Goal: Complete application form

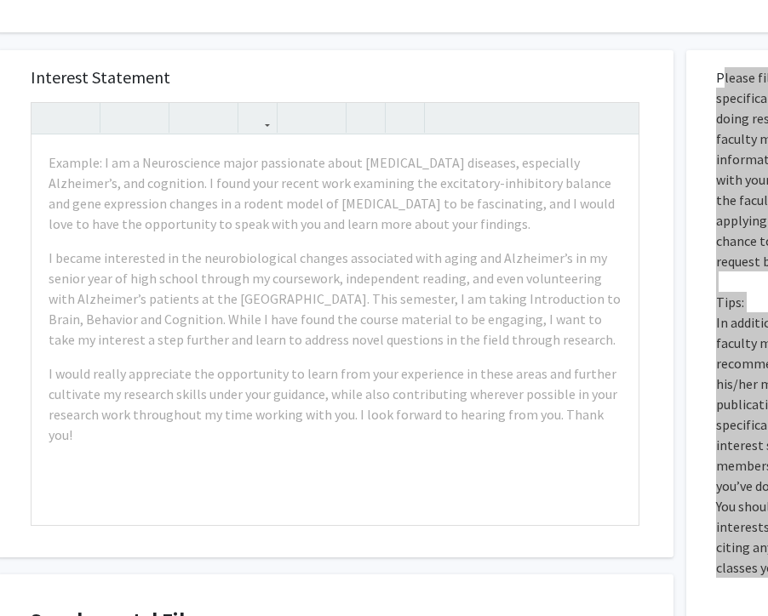
scroll to position [837, 59]
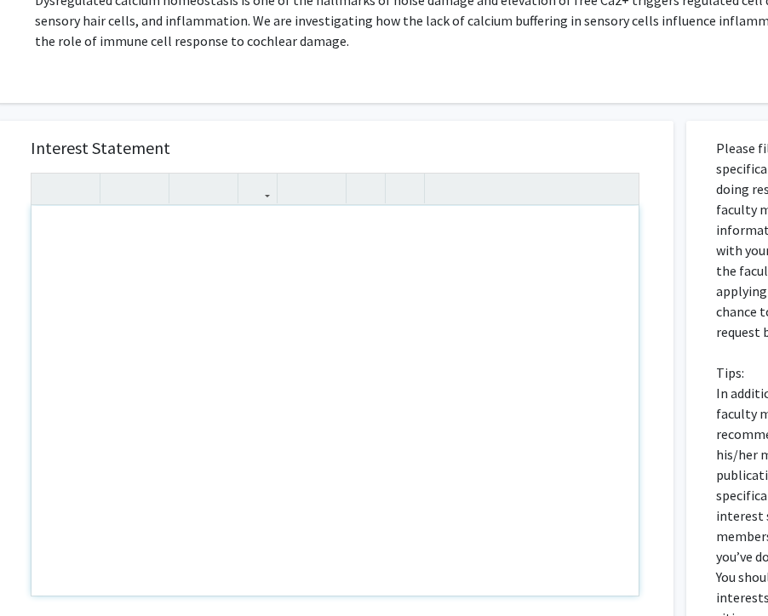
click at [75, 214] on div "Note to users with screen readers: Please press Alt+0 or Option+0 to deactivate…" at bounding box center [334, 401] width 607 height 390
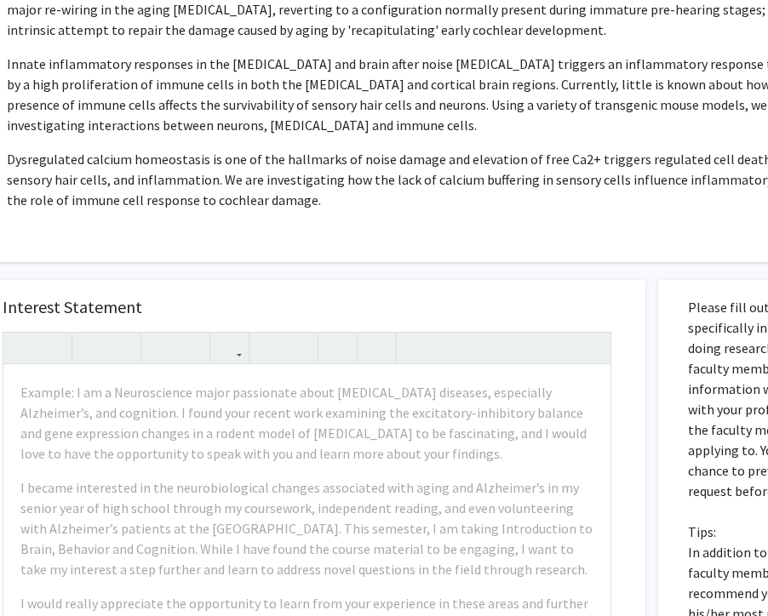
scroll to position [678, 89]
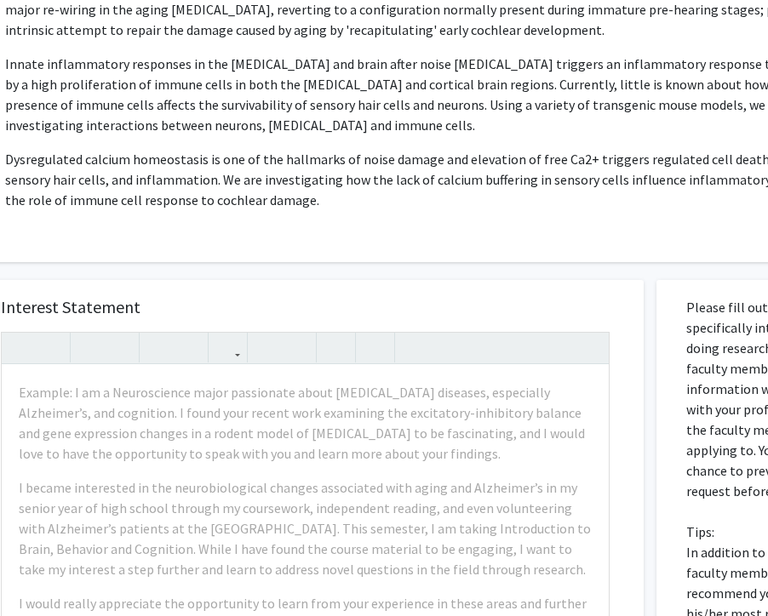
click at [631, 149] on p "Dysregulated calcium homeostasis is one of the hallmarks of noise damage and el…" at bounding box center [428, 179] width 847 height 61
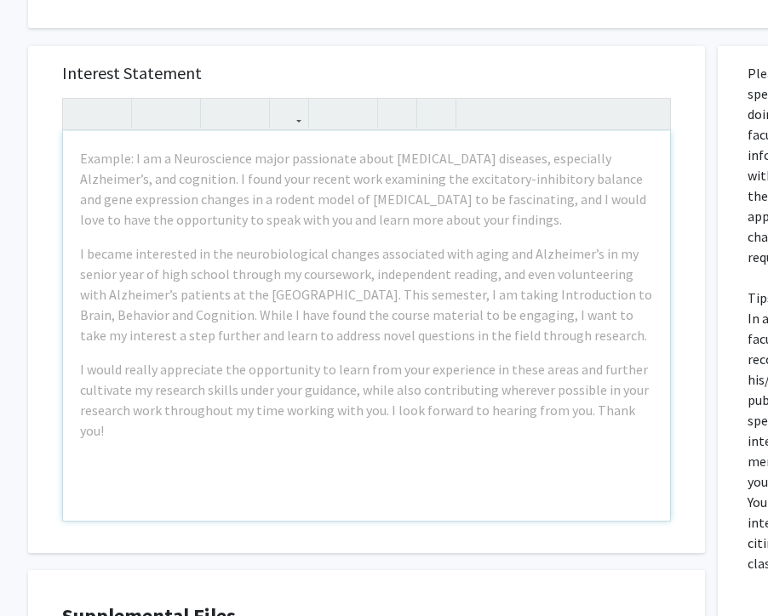
scroll to position [912, 18]
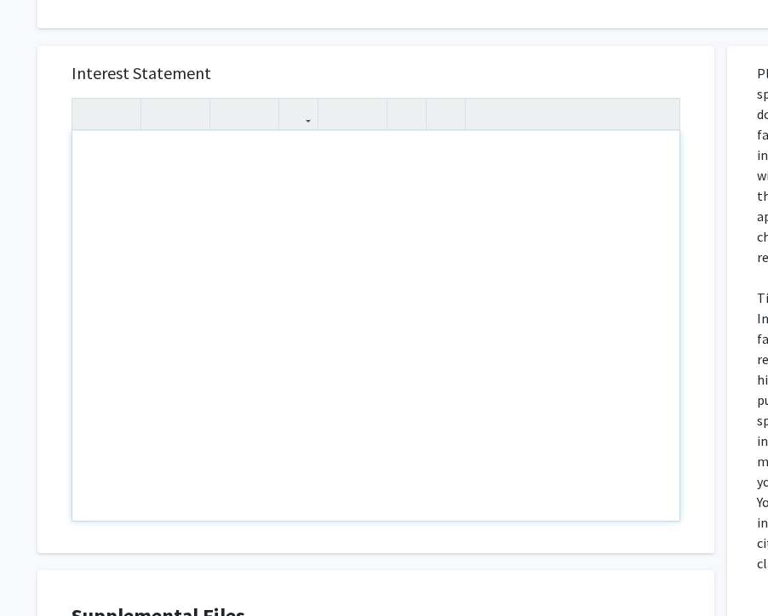
click at [398, 190] on div "Note to users with screen readers: Please press Alt+0 or Option+0 to deactivate…" at bounding box center [375, 326] width 607 height 390
paste div "Note to users with screen readers: Please press Alt+0 or Option+0 to deactivate…"
type textarea "<l>I do sita consectetu ad elitsed Do. Eiusmod’ tem incidid ut lab etdol ma ali…"
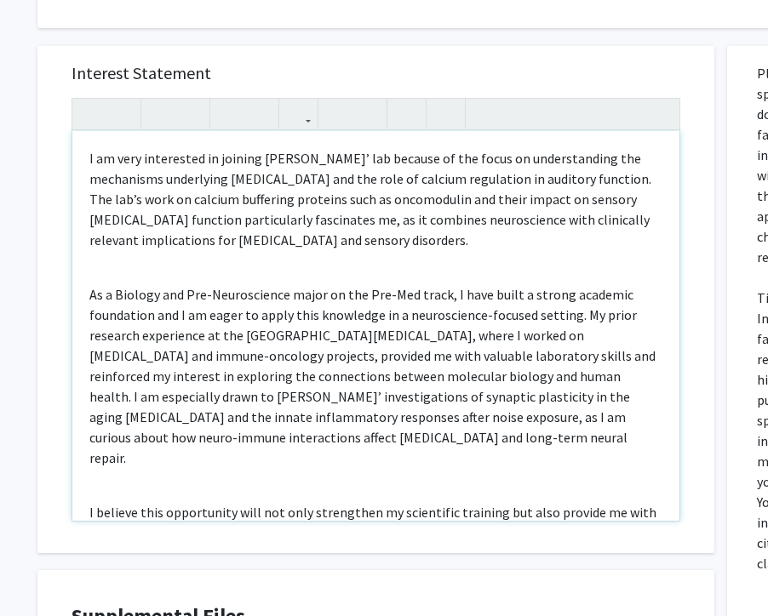
scroll to position [31, 0]
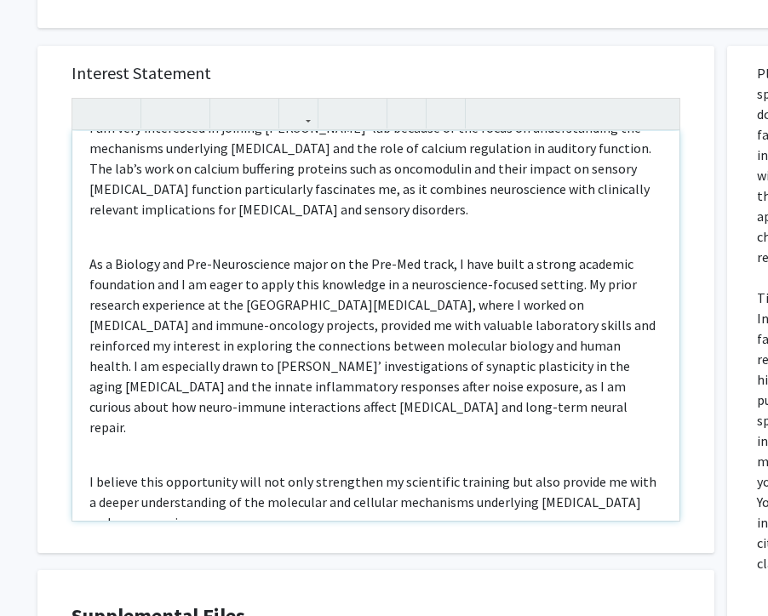
click at [383, 212] on div "I am very interested in joining [PERSON_NAME]’ lab because of the focus on unde…" at bounding box center [375, 326] width 607 height 390
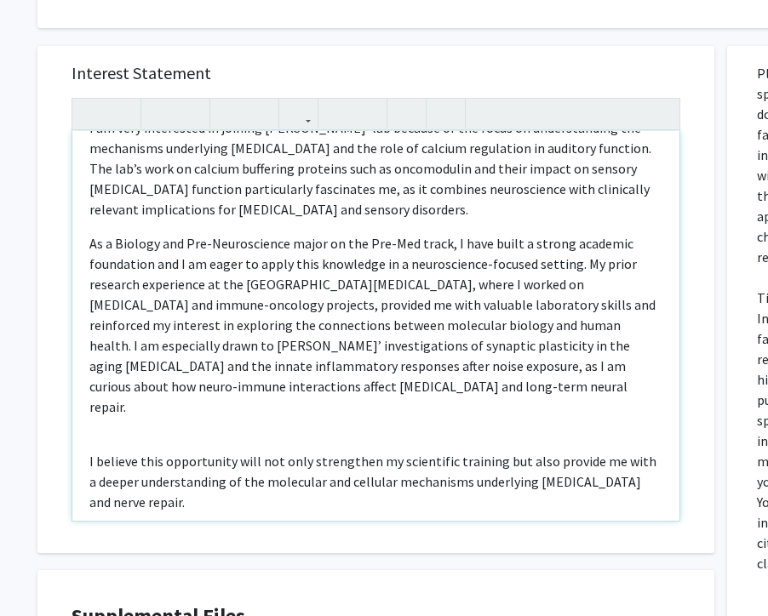
click at [436, 392] on div "I am very interested in joining [PERSON_NAME]’ lab because of the focus on unde…" at bounding box center [375, 326] width 607 height 390
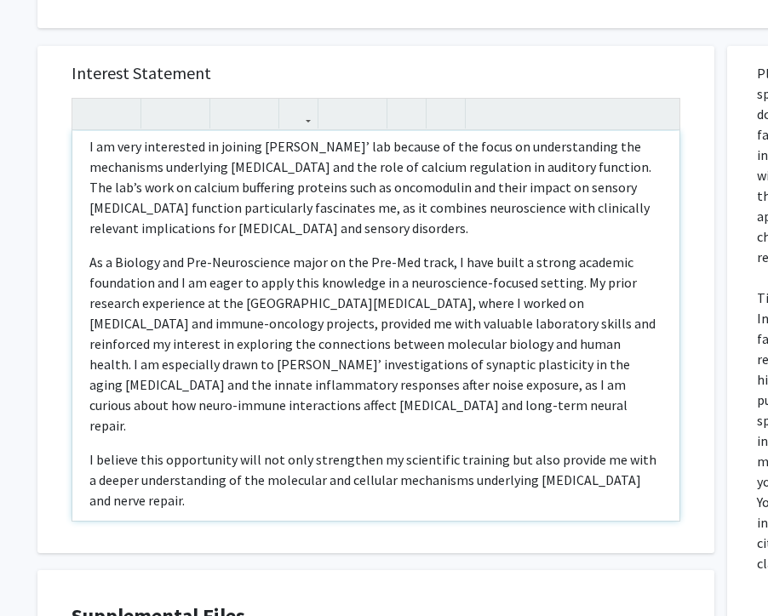
scroll to position [6, 0]
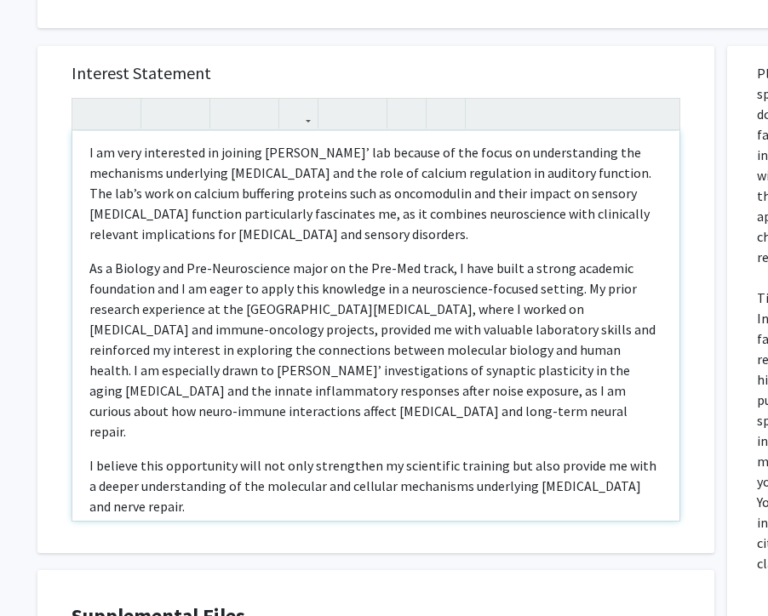
click at [298, 319] on p "As a Biology and Pre-Neuroscience major on the Pre-Med track, I have built a st…" at bounding box center [375, 350] width 573 height 184
click at [390, 459] on p "I believe this opportunity will not only strengthen my scientific training but …" at bounding box center [375, 485] width 573 height 61
click at [412, 455] on p "I believe this opportunity will not only strengthen my scientific training but …" at bounding box center [375, 485] width 573 height 61
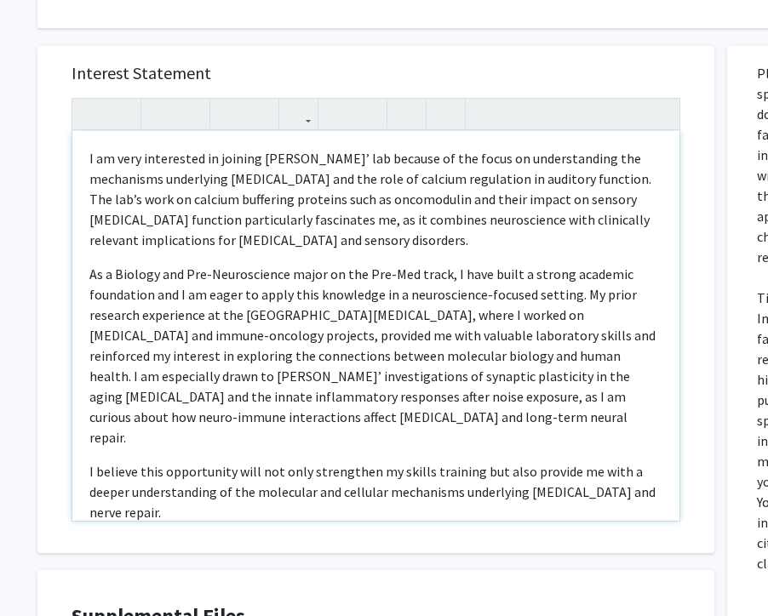
click at [450, 461] on p "I believe this opportunity will not only strengthen my skills training but also…" at bounding box center [375, 491] width 573 height 61
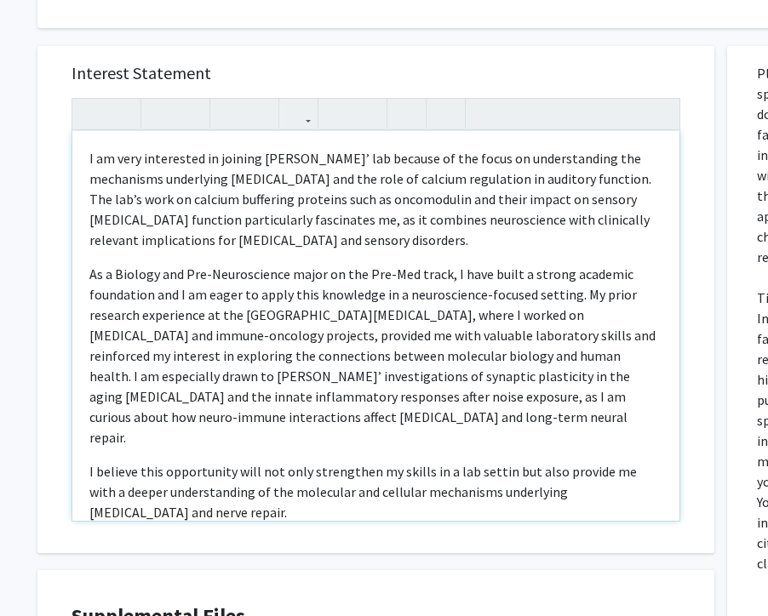
type textarea "<l>I do sita consectetu ad elitsed Do. Eiusmod’ tem incidid ut lab etdol ma ali…"
click at [431, 289] on p "As a Biology and Pre-Neuroscience major on the Pre-Med track, I have built a st…" at bounding box center [375, 356] width 573 height 184
drag, startPoint x: 442, startPoint y: 314, endPoint x: 351, endPoint y: 309, distance: 91.2
click at [351, 309] on p "As a Biology and Pre-Neuroscience major on the Pre-Med track, I have built a st…" at bounding box center [375, 356] width 573 height 184
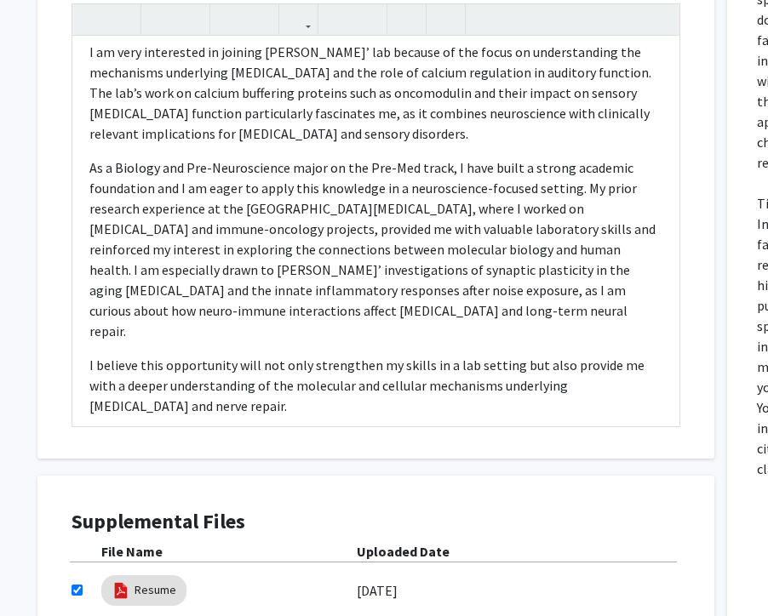
click at [459, 441] on div "Interest Statement I am very interested in joining [PERSON_NAME]’ lab because o…" at bounding box center [376, 333] width 702 height 798
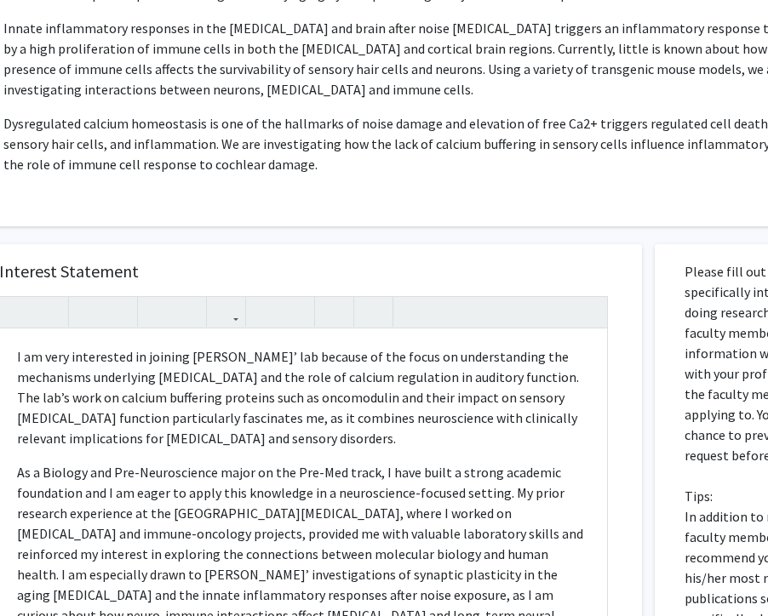
scroll to position [0, 90]
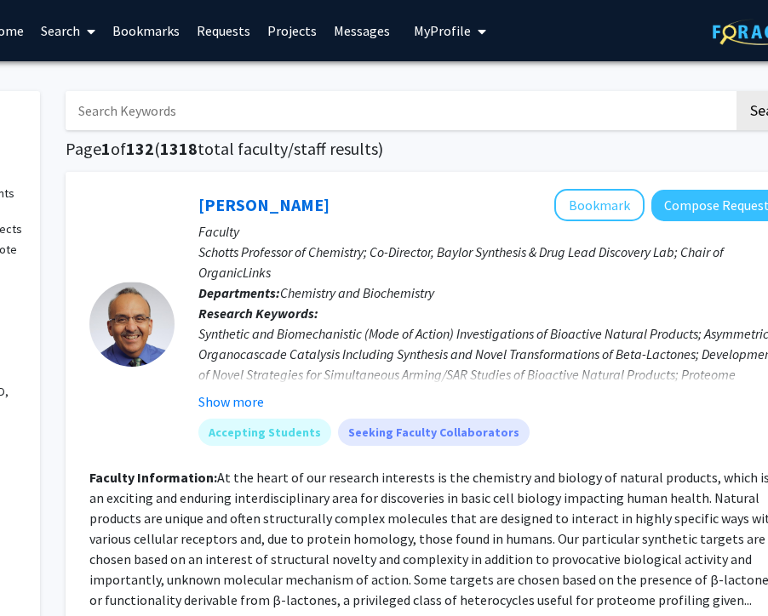
scroll to position [0, 254]
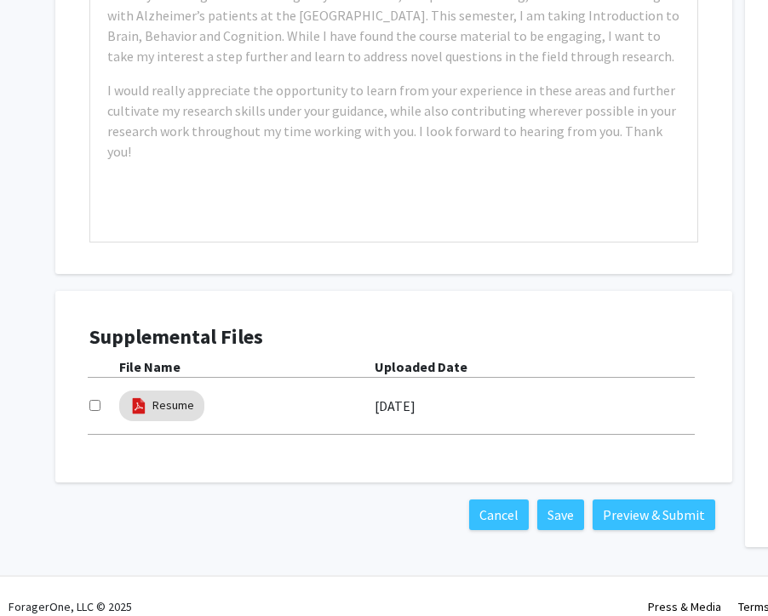
scroll to position [1181, 0]
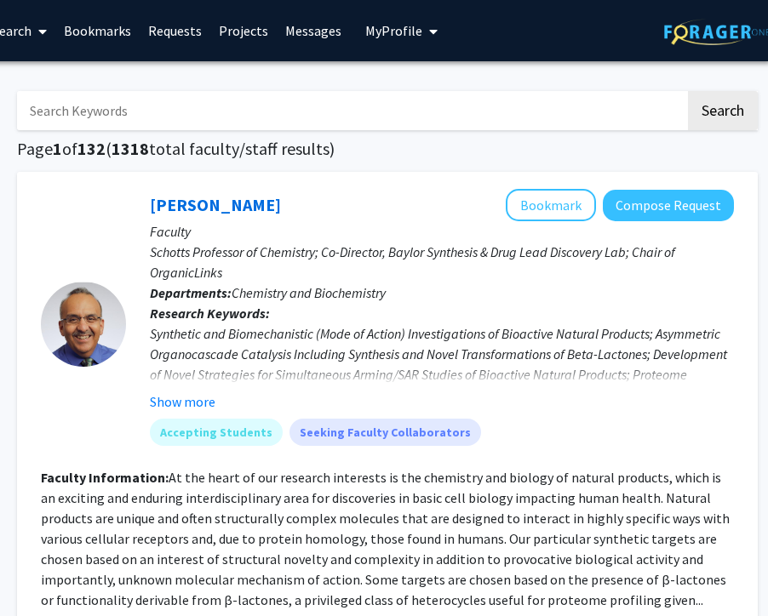
scroll to position [0, 254]
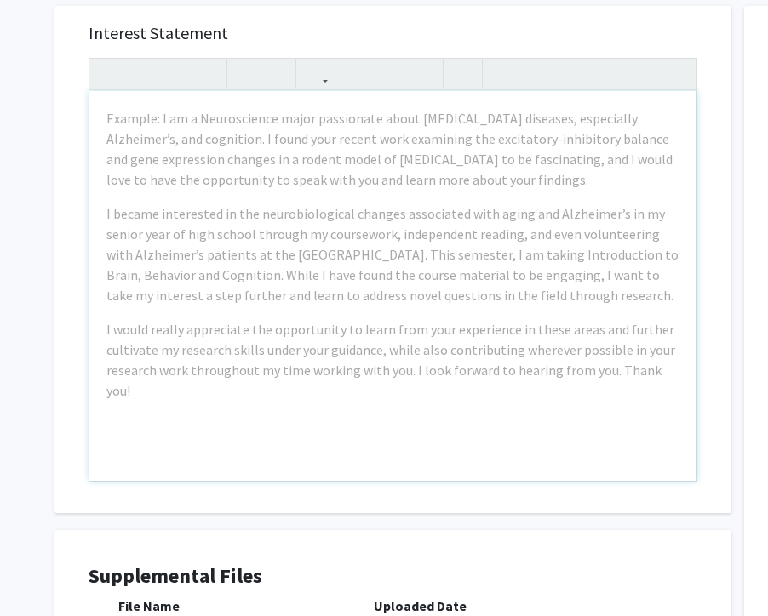
scroll to position [930, 1]
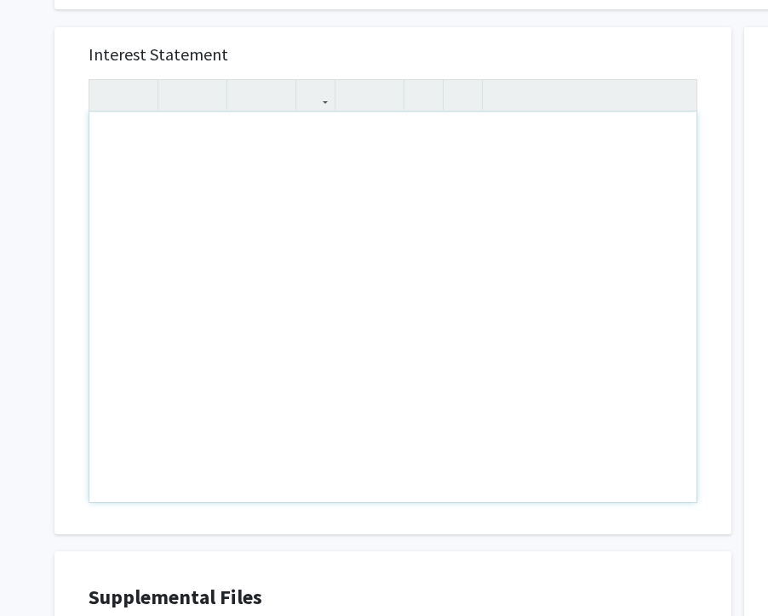
click at [229, 112] on div "Note to users with screen readers: Please press Alt+0 or Option+0 to deactivate…" at bounding box center [392, 307] width 607 height 390
paste div "Note to users with screen readers: Please press Alt+0 or Option+0 to deactivate…"
type textarea "<l>I do sita consectetu ad elitsed Do. Eiusmod’ tem incidid ut lab etdol ma ali…"
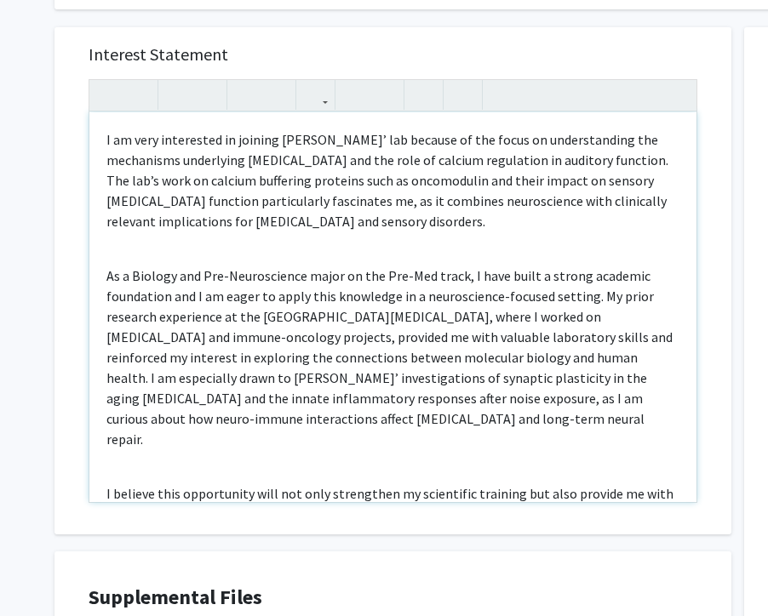
click at [230, 231] on div "I am very interested in joining [PERSON_NAME]’ lab because of the focus on unde…" at bounding box center [392, 307] width 607 height 390
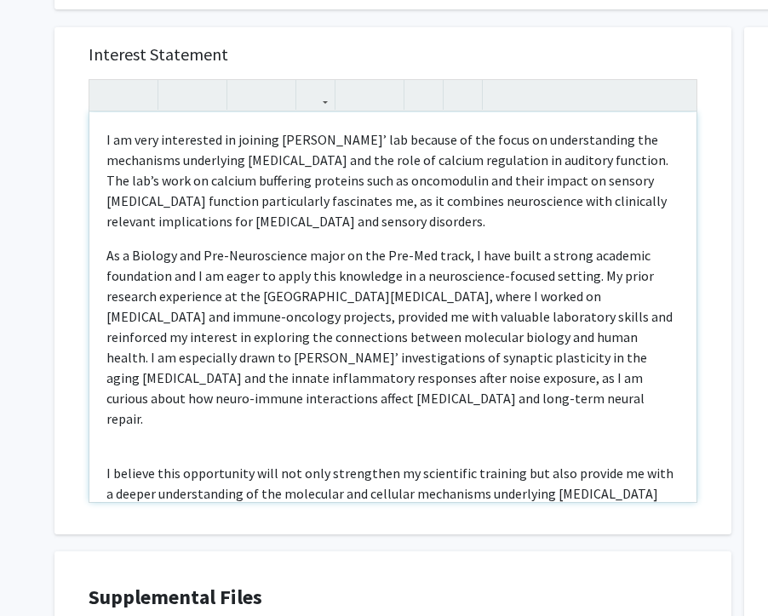
click at [170, 407] on div "I am very interested in joining [PERSON_NAME]’ lab because of the focus on unde…" at bounding box center [392, 307] width 607 height 390
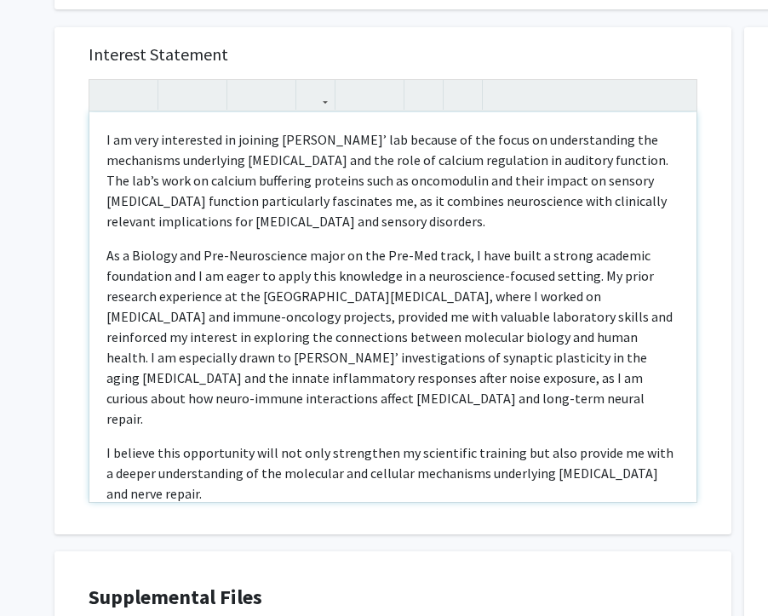
type textarea "<l>I do sita consectetu ad elitsed Do. Eiusmod’ tem incidid ut lab etdol ma ali…"
click at [523, 178] on p "I am very interested in joining [PERSON_NAME]’ lab because of the focus on unde…" at bounding box center [392, 180] width 573 height 102
click at [714, 112] on div "Interest Statement I am very interested in joining [PERSON_NAME]’ lab because o…" at bounding box center [392, 280] width 677 height 507
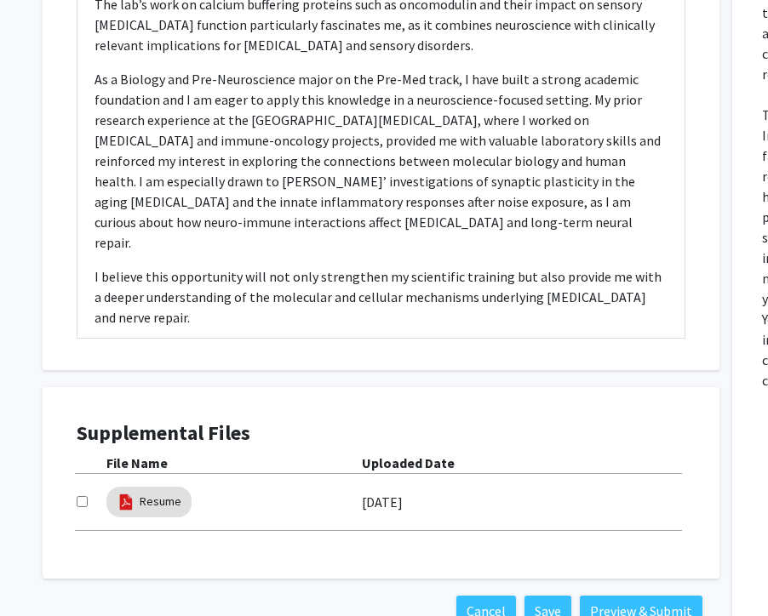
scroll to position [1191, 13]
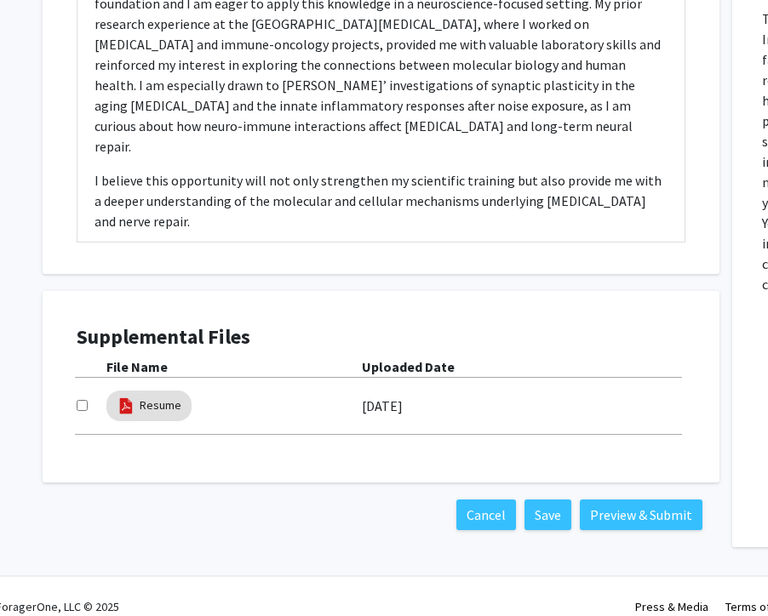
click at [85, 400] on input "checkbox" at bounding box center [82, 405] width 11 height 11
checkbox input "true"
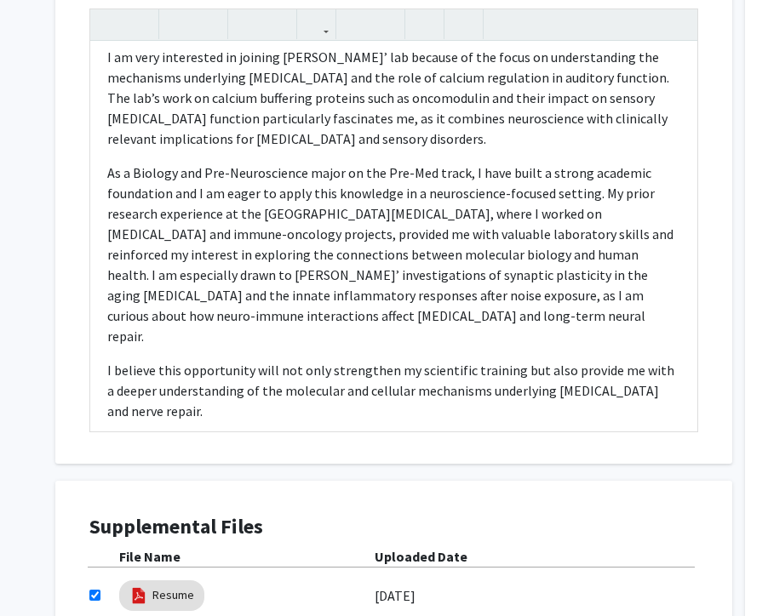
scroll to position [1191, 0]
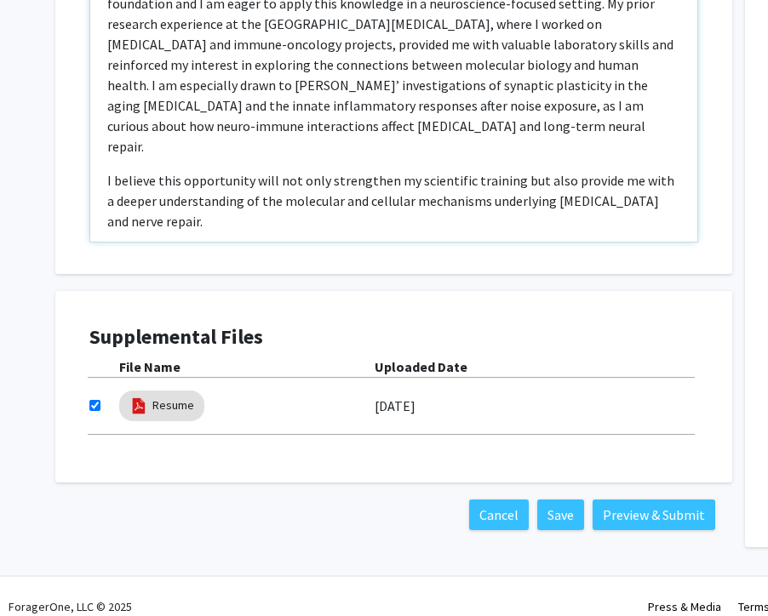
click at [583, 209] on div "I am very interested in joining [PERSON_NAME]’ lab because of the focus on unde…" at bounding box center [393, 47] width 607 height 390
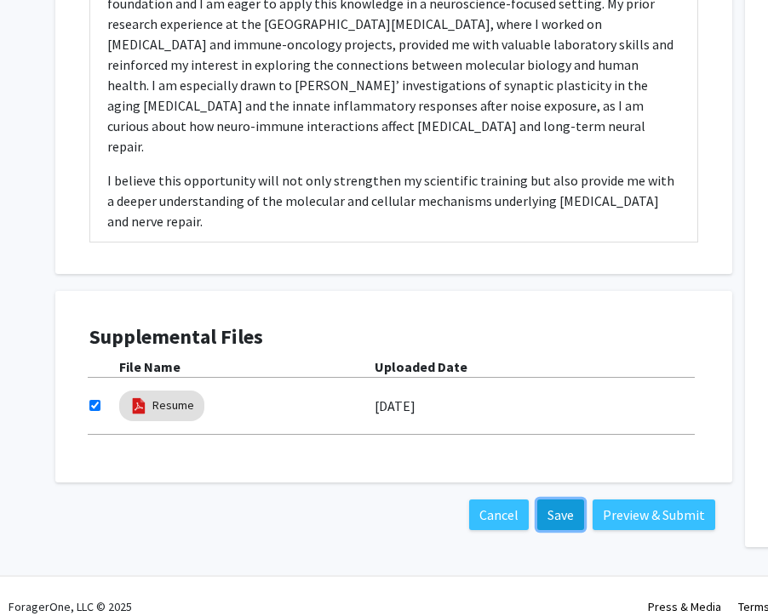
click at [559, 500] on button "Save" at bounding box center [560, 515] width 47 height 31
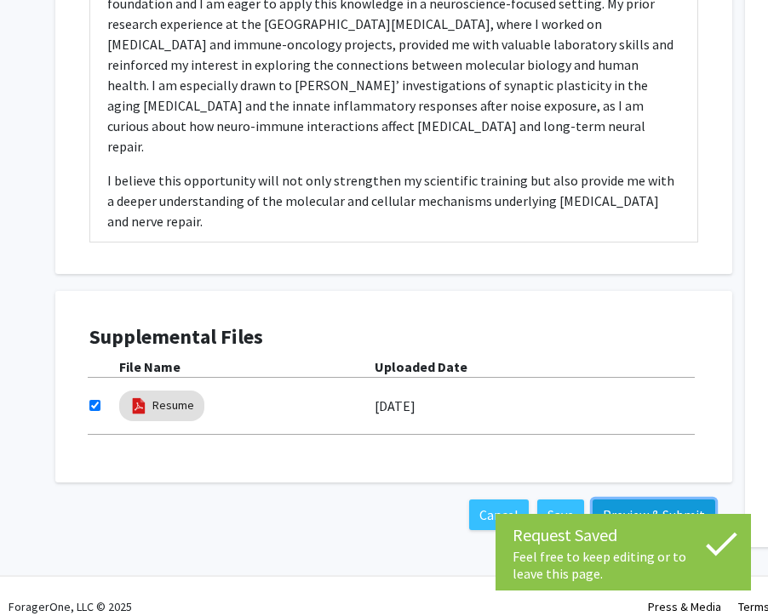
click at [643, 502] on button "Preview & Submit" at bounding box center [653, 515] width 123 height 31
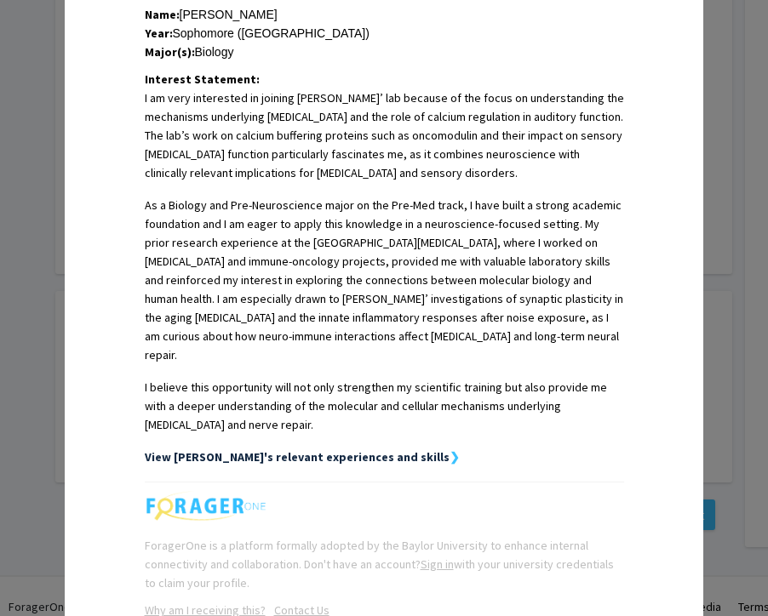
scroll to position [487, 0]
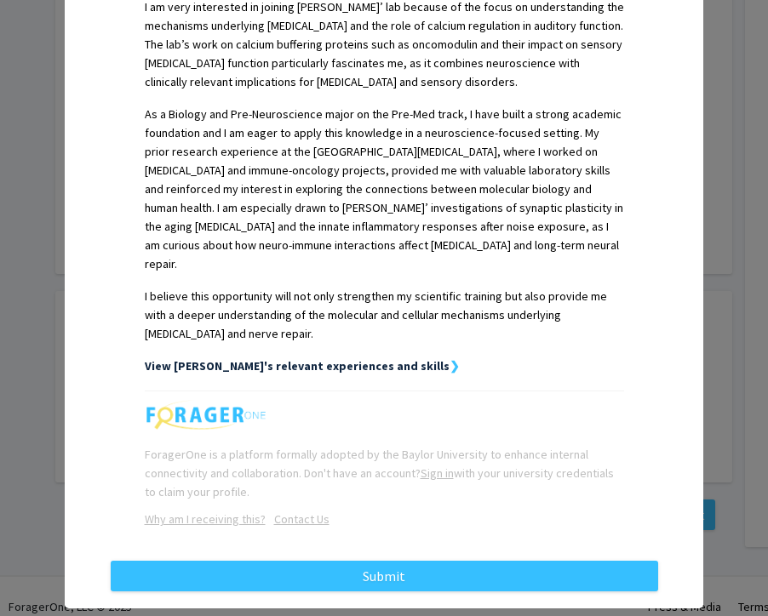
click at [449, 358] on strong "❯" at bounding box center [454, 365] width 10 height 15
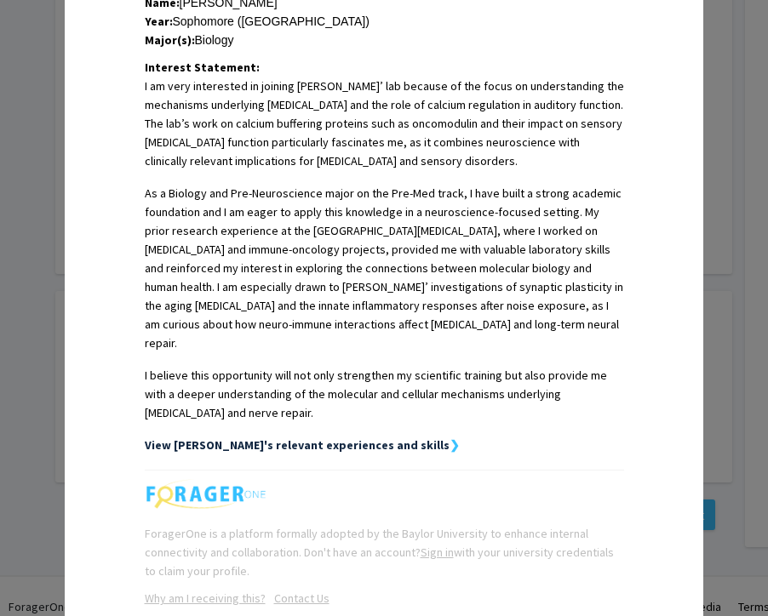
scroll to position [403, 0]
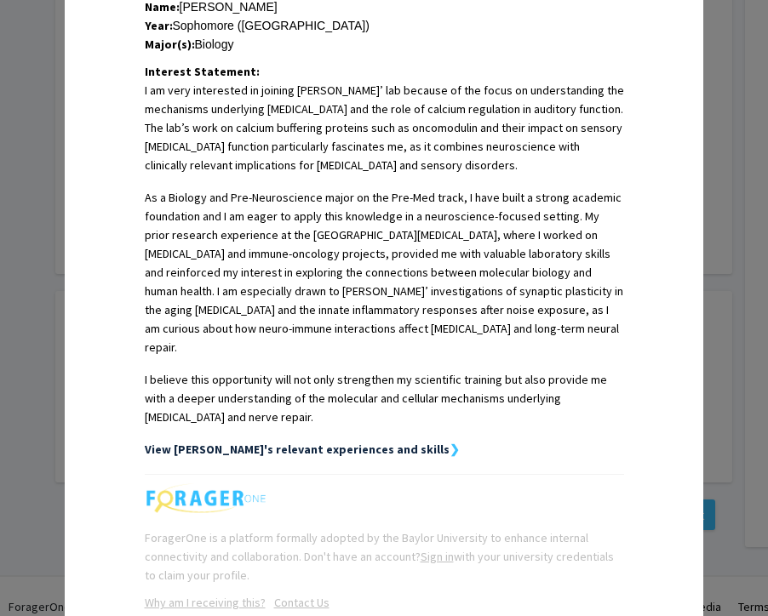
click at [282, 442] on strong "View [PERSON_NAME]'s relevant experiences and skills" at bounding box center [297, 449] width 305 height 15
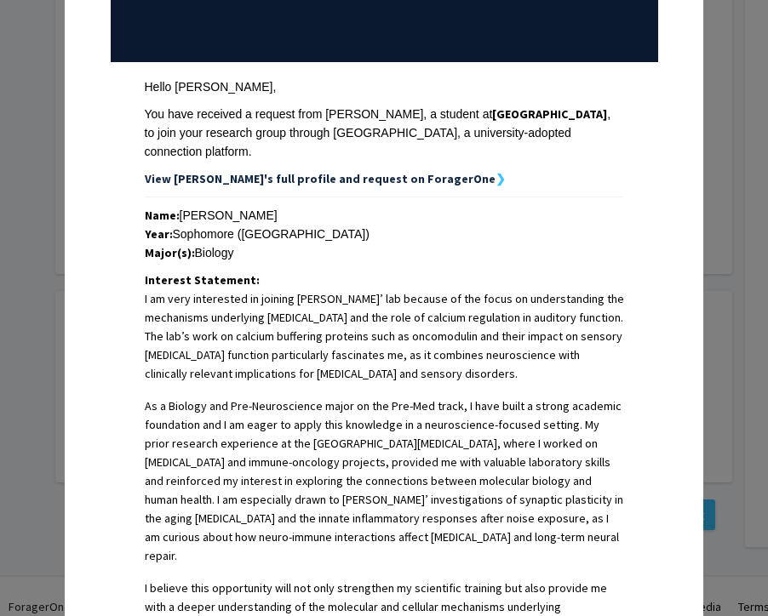
scroll to position [202, 0]
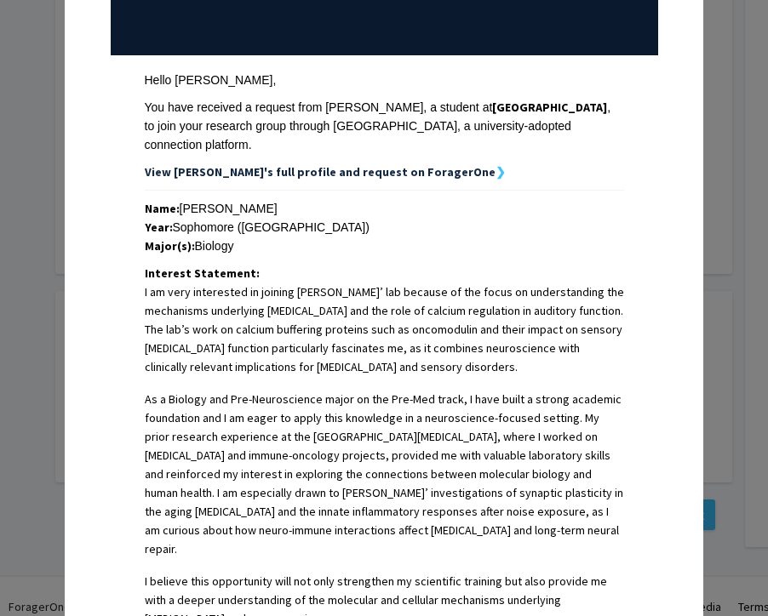
click at [370, 164] on strong "View [PERSON_NAME]'s full profile and request on ForagerOne" at bounding box center [320, 171] width 351 height 15
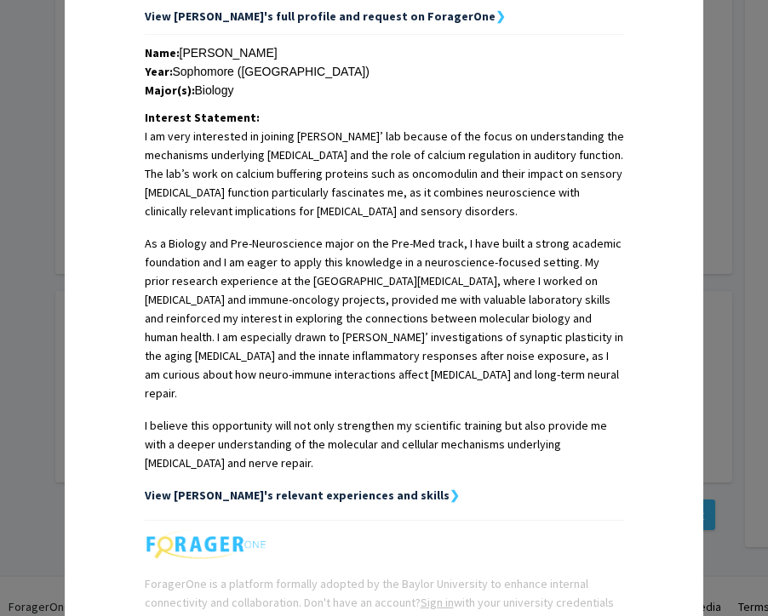
scroll to position [358, 0]
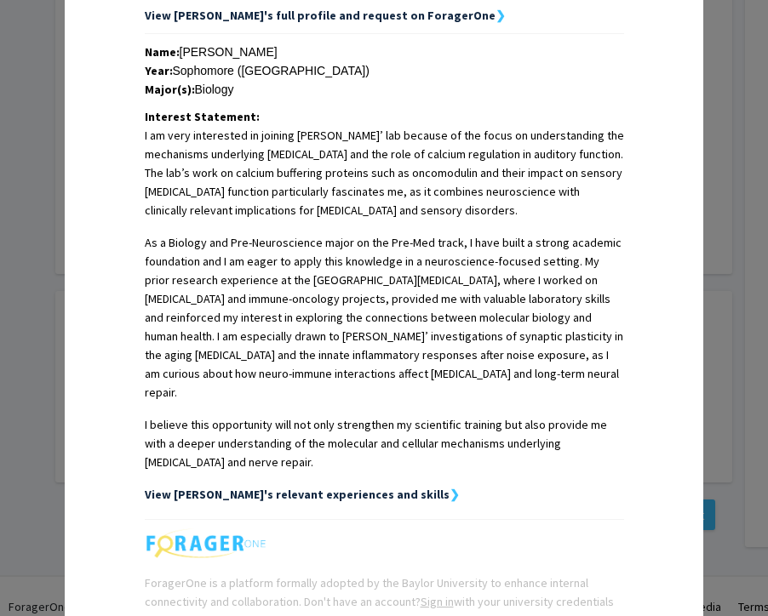
click at [440, 214] on span "I am very interested in joining [PERSON_NAME]’ lab because of the focus on unde…" at bounding box center [384, 299] width 479 height 346
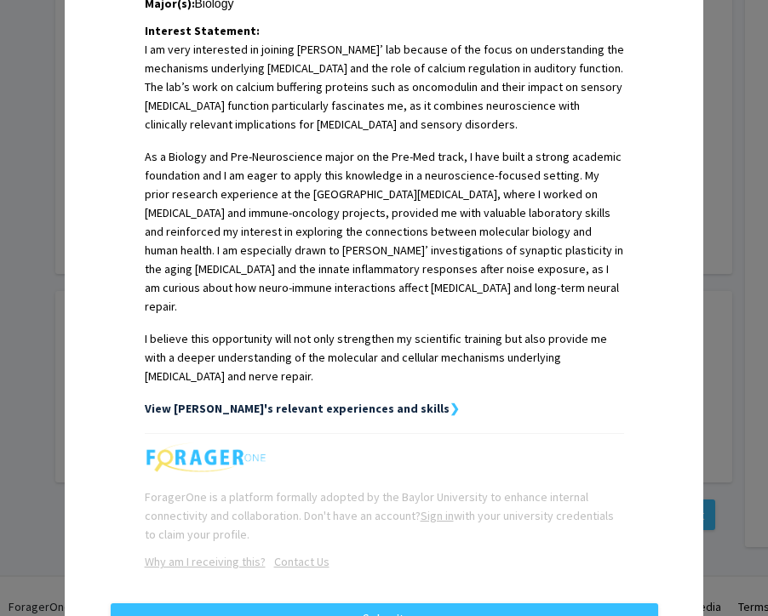
scroll to position [487, 0]
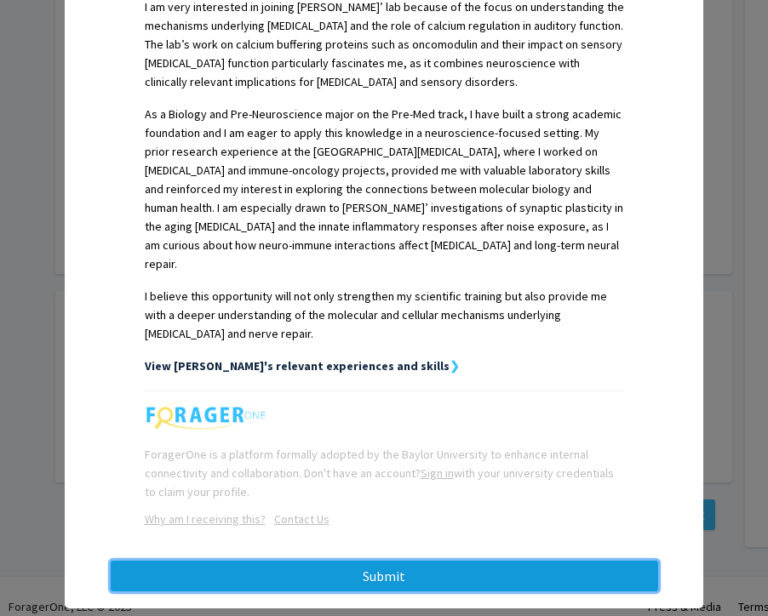
click at [391, 561] on button "Submit" at bounding box center [384, 576] width 547 height 31
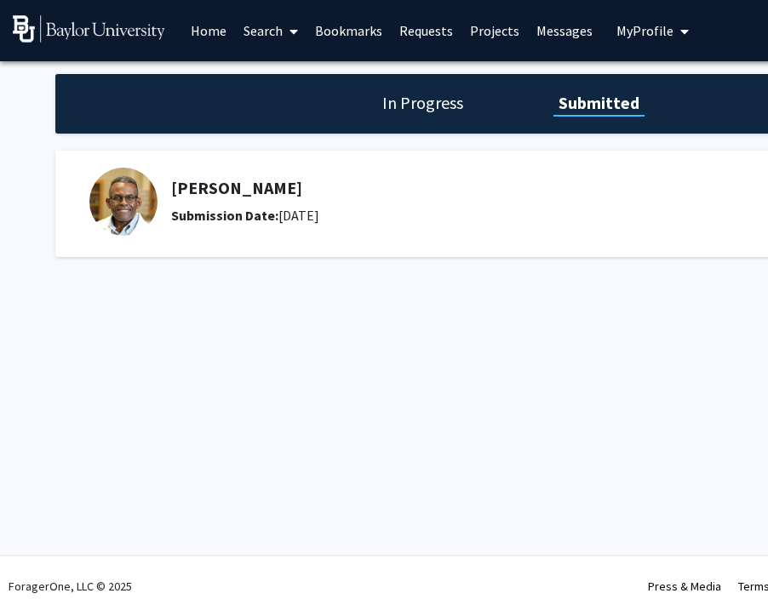
click at [373, 129] on div "In Progress Submitted" at bounding box center [510, 104] width 911 height 60
click at [397, 119] on div "In Progress Submitted" at bounding box center [510, 104] width 911 height 60
click at [406, 93] on h1 "In Progress" at bounding box center [422, 103] width 91 height 24
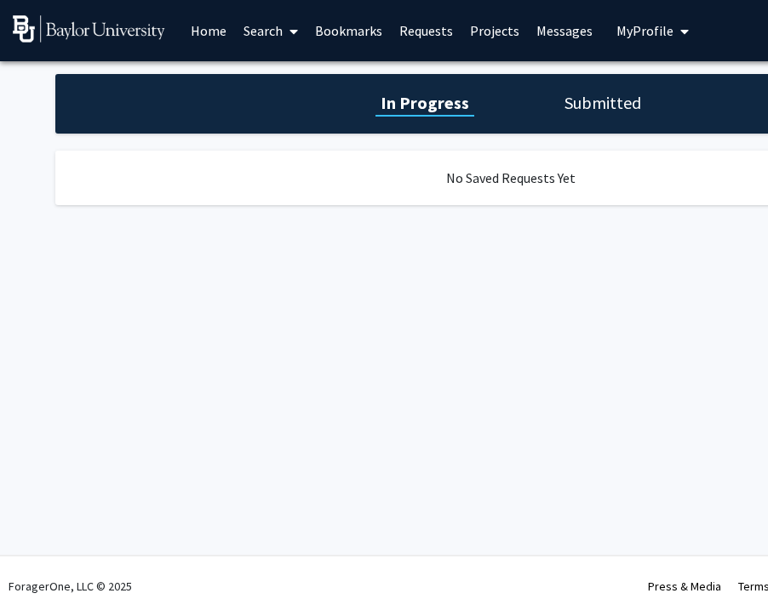
click at [635, 108] on h1 "Submitted" at bounding box center [602, 103] width 87 height 24
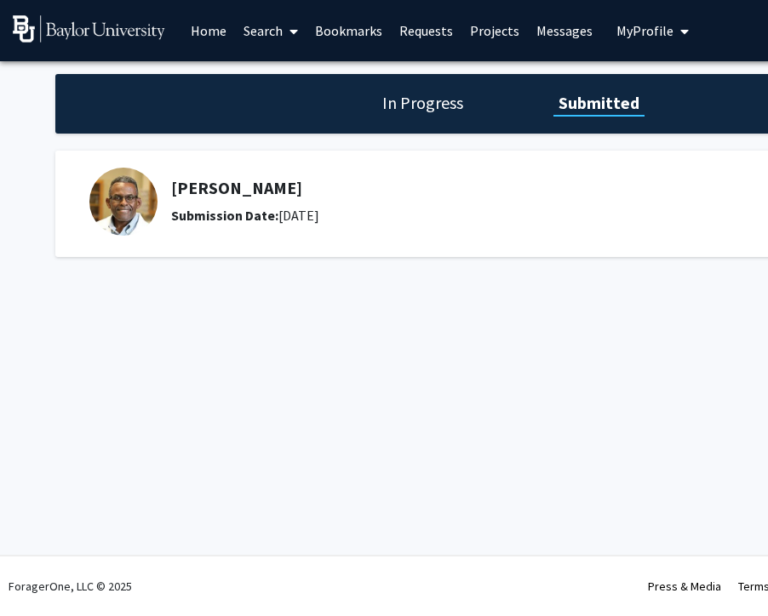
scroll to position [0, 72]
